Goal: Check status: Check status

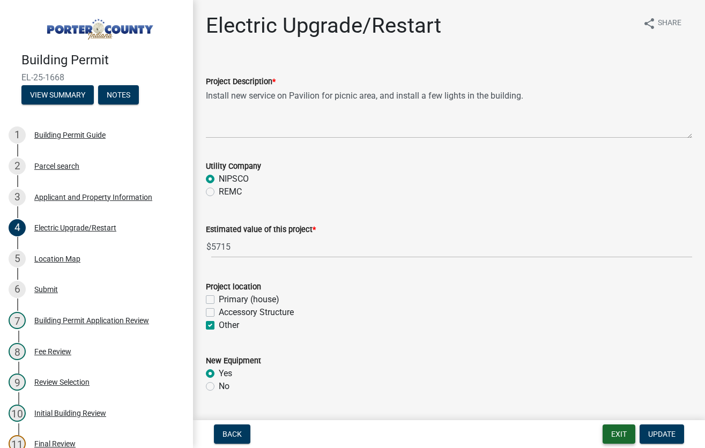
click at [617, 432] on button "Exit" at bounding box center [619, 434] width 33 height 19
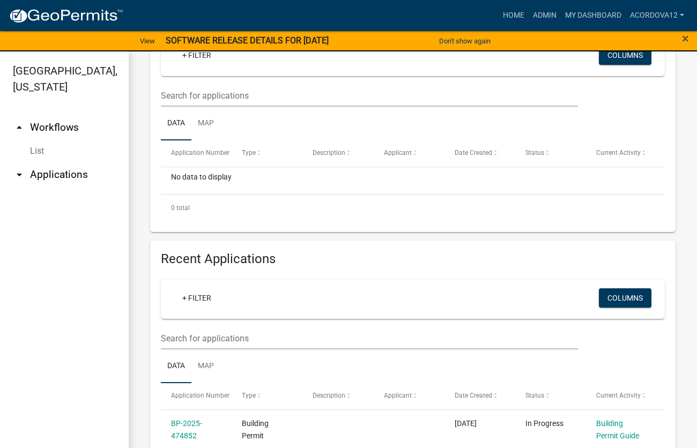
scroll to position [268, 0]
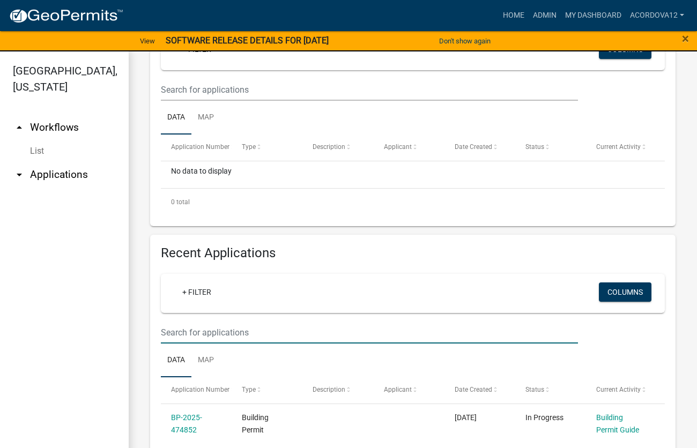
click at [233, 330] on input "text" at bounding box center [369, 333] width 417 height 22
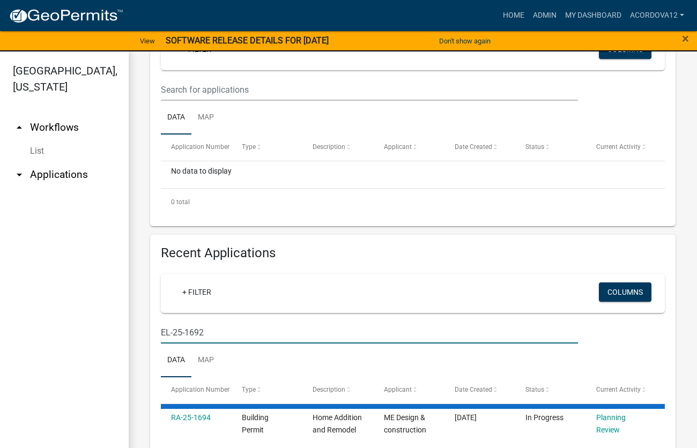
type input "EL-25-1692"
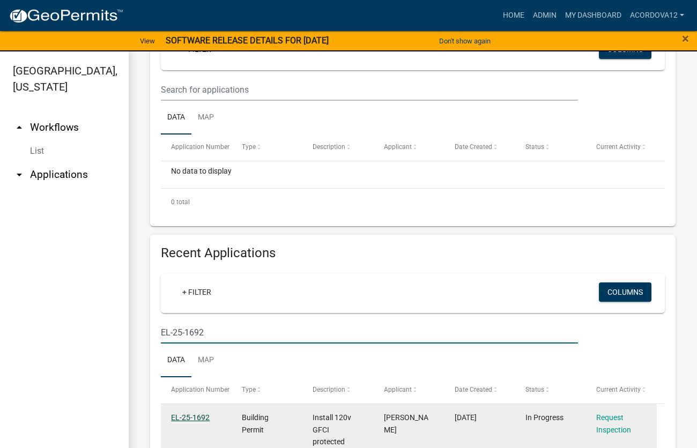
click at [191, 418] on link "EL-25-1692" at bounding box center [190, 418] width 39 height 9
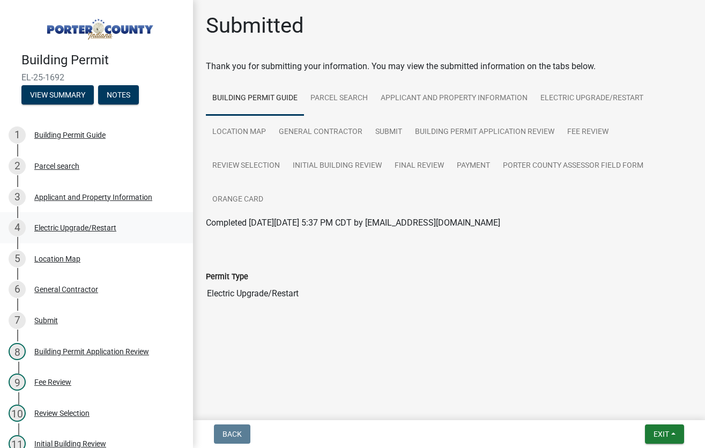
click at [68, 229] on div "Electric Upgrade/Restart" at bounding box center [75, 228] width 82 height 8
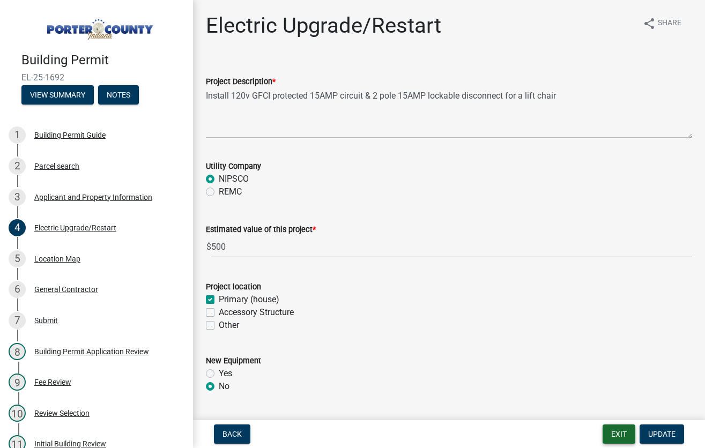
click at [626, 434] on button "Exit" at bounding box center [619, 434] width 33 height 19
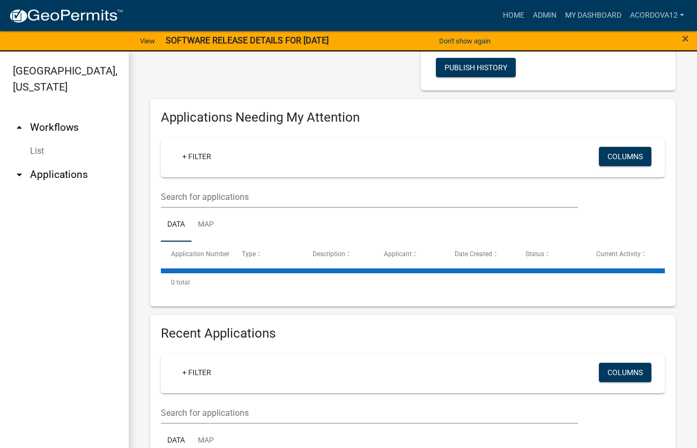
scroll to position [215, 0]
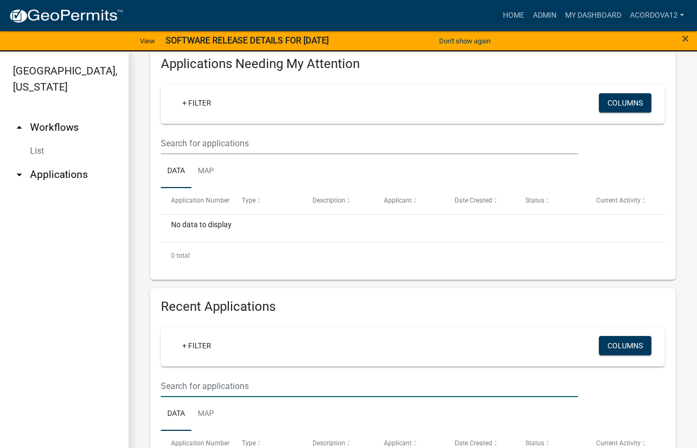
click at [190, 392] on input "text" at bounding box center [369, 386] width 417 height 22
type input "DK-25-1688"
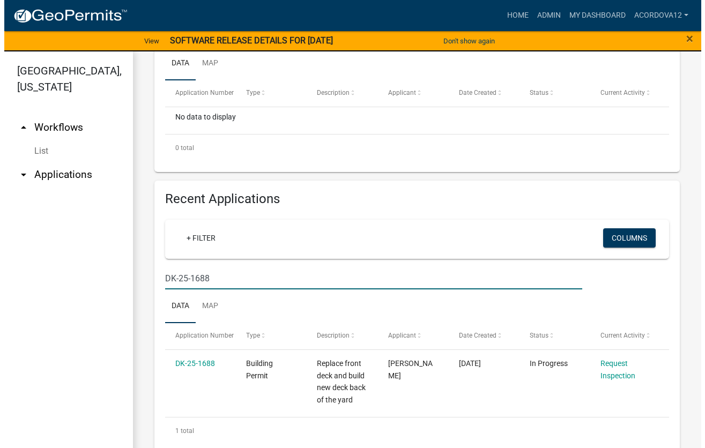
scroll to position [338, 0]
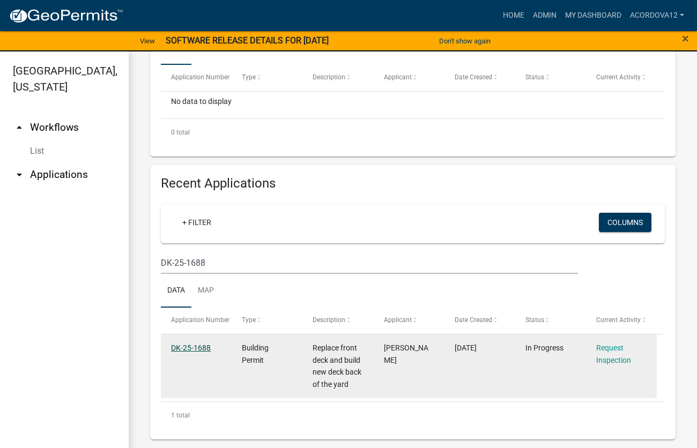
click at [199, 350] on link "DK-25-1688" at bounding box center [191, 348] width 40 height 9
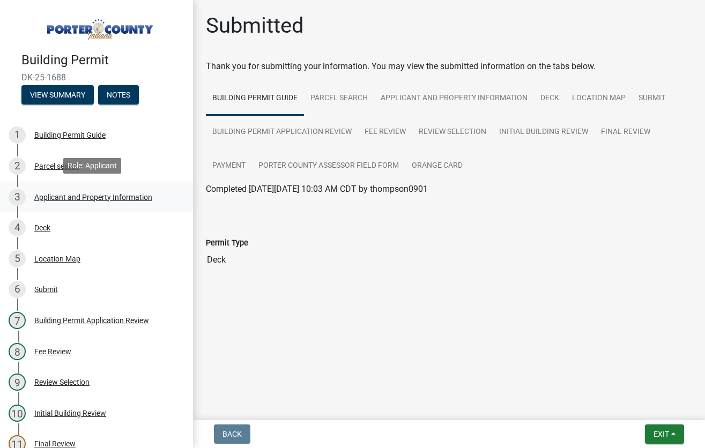
click at [73, 197] on div "Applicant and Property Information" at bounding box center [93, 198] width 118 height 8
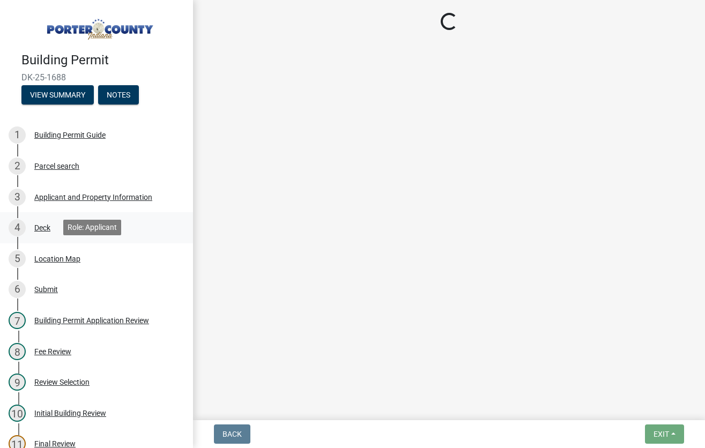
select select "3d0e3105-d46a-462c-9cf4-b32453f427e3"
select select "ea6751d4-6bf7-4a16-89ee-f7801ab82aa1"
select select "271bd504-2c49-4a3f-937e-0db1d3436bac"
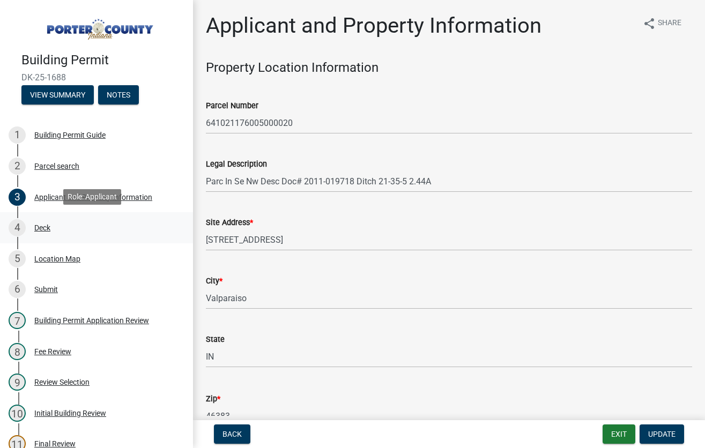
click at [48, 225] on div "Deck" at bounding box center [42, 228] width 16 height 8
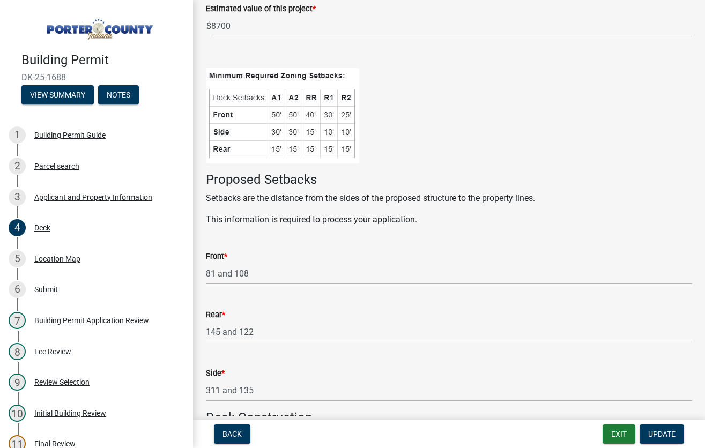
scroll to position [215, 0]
